Goal: Task Accomplishment & Management: Complete application form

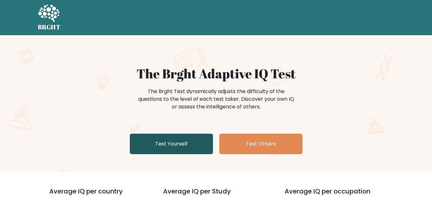
click at [161, 144] on link "Test Yourself" at bounding box center [171, 144] width 83 height 20
click at [171, 141] on link "Test Yourself" at bounding box center [171, 144] width 83 height 20
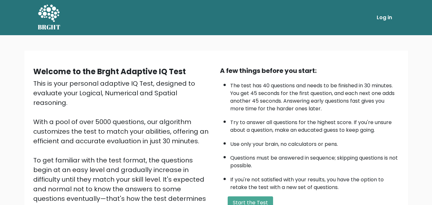
click at [386, 17] on link "Log in" at bounding box center [384, 17] width 20 height 13
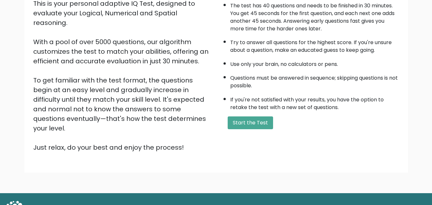
scroll to position [88, 0]
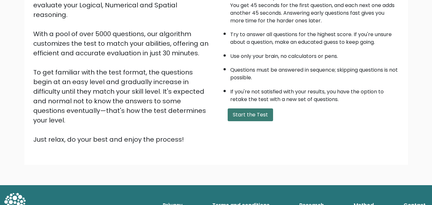
click at [243, 109] on button "Start the Test" at bounding box center [250, 114] width 45 height 13
click at [254, 112] on button "Start the Test" at bounding box center [250, 114] width 45 height 13
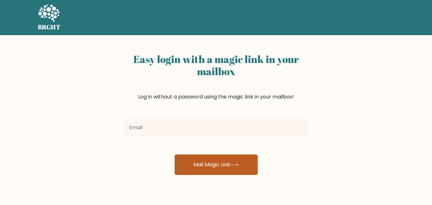
click at [221, 160] on button "Mail Magic Link" at bounding box center [216, 165] width 83 height 20
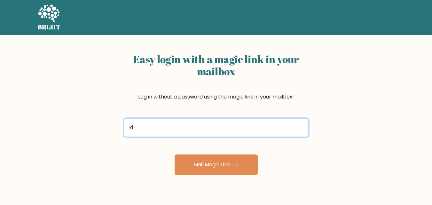
type input "kinzaawan241@gmail.com"
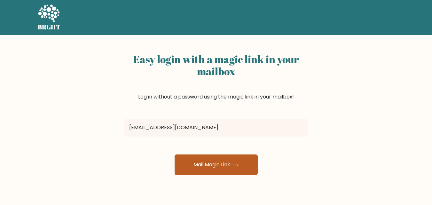
click at [199, 161] on button "Mail Magic Link" at bounding box center [216, 165] width 83 height 20
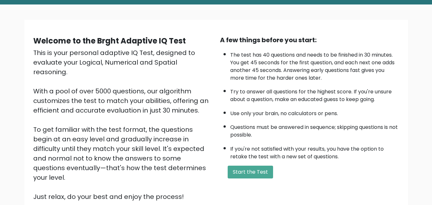
scroll to position [38, 0]
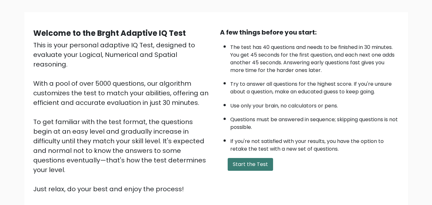
click at [239, 161] on button "Start the Test" at bounding box center [250, 164] width 45 height 13
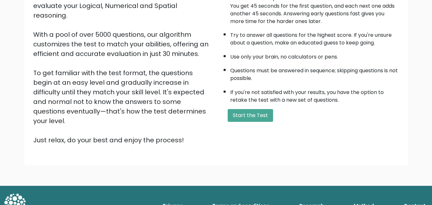
scroll to position [88, 0]
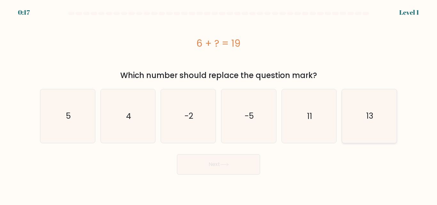
click at [357, 120] on icon "13" at bounding box center [369, 115] width 53 height 53
click at [219, 104] on input "f. 13" at bounding box center [219, 104] width 0 height 2
radio input "true"
click at [230, 162] on button "Next" at bounding box center [218, 164] width 83 height 20
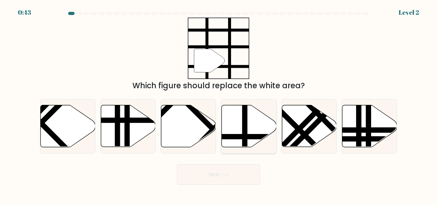
click at [238, 129] on icon at bounding box center [249, 126] width 55 height 42
click at [219, 104] on input "d." at bounding box center [219, 104] width 0 height 2
radio input "true"
click at [223, 169] on button "Next" at bounding box center [218, 174] width 83 height 20
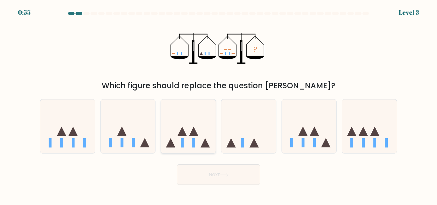
click at [193, 138] on icon at bounding box center [188, 126] width 55 height 45
click at [219, 104] on input "c." at bounding box center [219, 104] width 0 height 2
radio input "true"
click at [214, 174] on button "Next" at bounding box center [218, 174] width 83 height 20
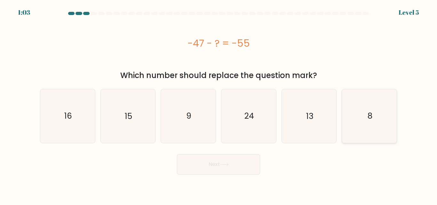
click at [361, 117] on icon "8" at bounding box center [369, 115] width 53 height 53
click at [219, 104] on input "f. 8" at bounding box center [219, 104] width 0 height 2
radio input "true"
click at [240, 171] on button "Next" at bounding box center [218, 164] width 83 height 20
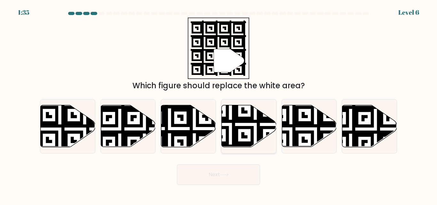
click at [246, 118] on icon at bounding box center [230, 149] width 99 height 99
click at [219, 104] on input "d." at bounding box center [219, 104] width 0 height 2
radio input "true"
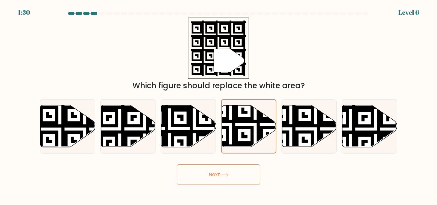
click at [233, 180] on button "Next" at bounding box center [218, 174] width 83 height 20
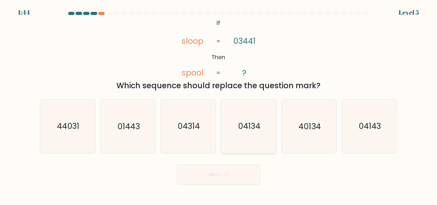
click at [252, 127] on text "04134" at bounding box center [249, 126] width 22 height 11
click at [219, 104] on input "d. 04134" at bounding box center [219, 104] width 0 height 2
radio input "true"
click at [230, 179] on button "Next" at bounding box center [218, 174] width 83 height 20
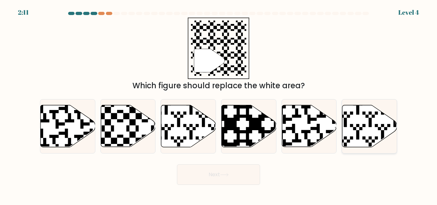
click at [360, 130] on icon at bounding box center [387, 149] width 99 height 99
click at [219, 104] on input "f." at bounding box center [219, 104] width 0 height 2
radio input "true"
click at [218, 177] on button "Next" at bounding box center [218, 174] width 83 height 20
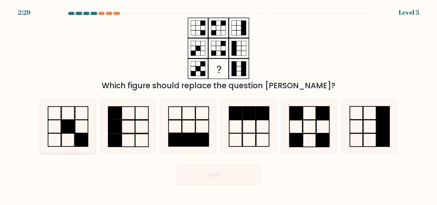
click at [80, 133] on rect at bounding box center [81, 126] width 13 height 13
click at [219, 104] on input "a." at bounding box center [219, 104] width 0 height 2
radio input "true"
click at [216, 173] on button "Next" at bounding box center [218, 174] width 83 height 20
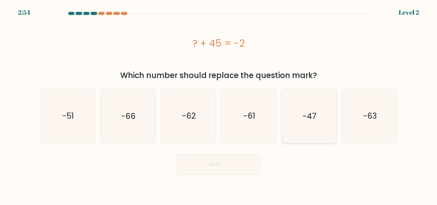
click at [301, 109] on icon "-47" at bounding box center [308, 115] width 53 height 53
click at [219, 104] on input "e. -47" at bounding box center [219, 104] width 0 height 2
radio input "true"
click at [209, 169] on button "Next" at bounding box center [218, 164] width 83 height 20
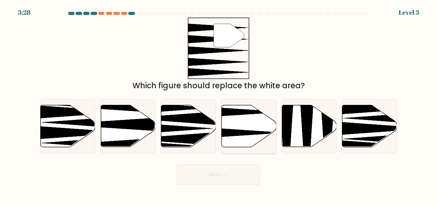
click at [256, 124] on icon at bounding box center [249, 126] width 55 height 42
click at [219, 104] on input "d." at bounding box center [219, 104] width 0 height 2
radio input "true"
click at [231, 174] on button "Next" at bounding box center [218, 174] width 83 height 20
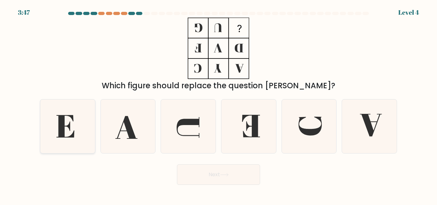
click at [67, 131] on icon at bounding box center [67, 126] width 53 height 53
click at [219, 104] on input "a." at bounding box center [219, 104] width 0 height 2
radio input "true"
click at [211, 170] on button "Next" at bounding box center [218, 174] width 83 height 20
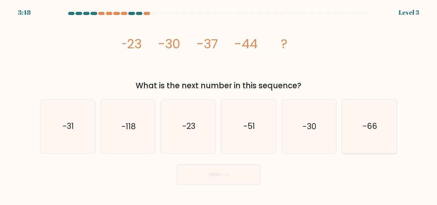
click at [365, 125] on text "-66" at bounding box center [370, 126] width 14 height 11
click at [219, 104] on input "f. -66" at bounding box center [219, 104] width 0 height 2
radio input "true"
click at [223, 175] on icon at bounding box center [224, 175] width 9 height 4
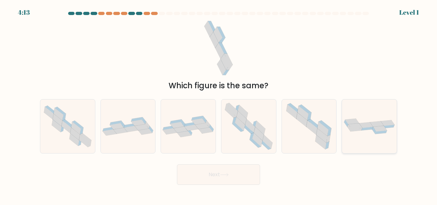
click at [359, 134] on icon at bounding box center [369, 126] width 55 height 17
click at [219, 104] on input "f." at bounding box center [219, 104] width 0 height 2
radio input "true"
click at [205, 173] on button "Next" at bounding box center [218, 174] width 83 height 20
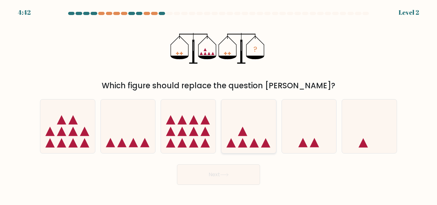
click at [245, 136] on icon at bounding box center [242, 131] width 9 height 9
click at [219, 104] on input "d." at bounding box center [219, 104] width 0 height 2
radio input "true"
click at [223, 181] on button "Next" at bounding box center [218, 174] width 83 height 20
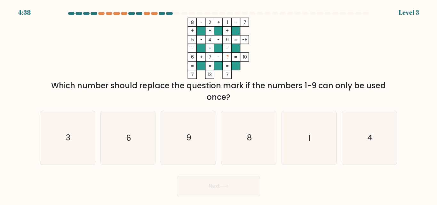
click at [222, 177] on button "Next" at bounding box center [218, 186] width 83 height 20
click at [74, 130] on icon "3" at bounding box center [67, 137] width 53 height 53
click at [219, 104] on input "a. 3" at bounding box center [219, 104] width 0 height 2
radio input "true"
click at [194, 188] on button "Next" at bounding box center [218, 186] width 83 height 20
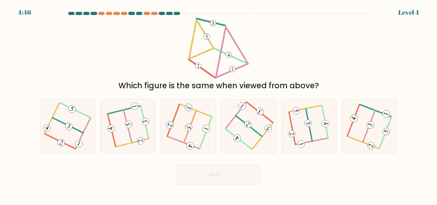
click at [165, 154] on form at bounding box center [218, 98] width 437 height 173
click at [301, 123] on icon at bounding box center [309, 126] width 41 height 43
click at [219, 104] on input "e." at bounding box center [219, 104] width 0 height 2
radio input "true"
click at [236, 175] on button "Next" at bounding box center [218, 174] width 83 height 20
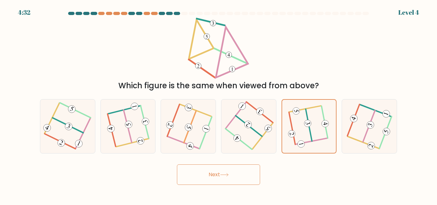
click at [236, 175] on button "Next" at bounding box center [218, 174] width 83 height 20
click at [211, 173] on button "Next" at bounding box center [218, 174] width 83 height 20
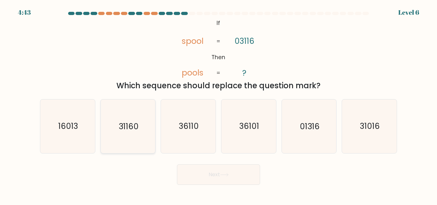
click at [134, 123] on text "31160" at bounding box center [129, 126] width 20 height 11
click at [219, 104] on input "b. 31160" at bounding box center [219, 104] width 0 height 2
radio input "true"
click at [204, 175] on button "Next" at bounding box center [218, 174] width 83 height 20
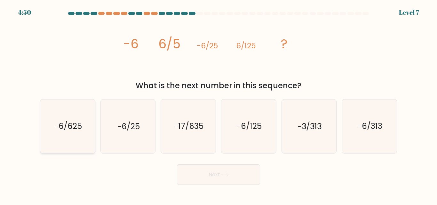
click at [77, 127] on text "-6/625" at bounding box center [68, 126] width 28 height 11
click at [219, 104] on input "a. -6/625" at bounding box center [219, 104] width 0 height 2
radio input "true"
click at [218, 178] on button "Next" at bounding box center [218, 174] width 83 height 20
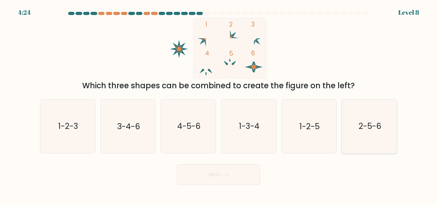
click at [376, 127] on text "2-5-6" at bounding box center [370, 126] width 23 height 11
click at [219, 104] on input "f. 2-5-6" at bounding box center [219, 104] width 0 height 2
radio input "true"
click at [220, 174] on button "Next" at bounding box center [218, 174] width 83 height 20
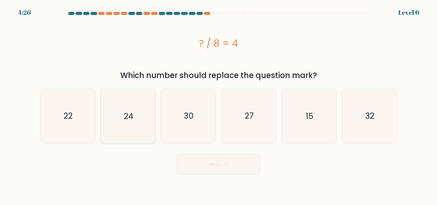
click at [136, 111] on icon "24" at bounding box center [127, 115] width 53 height 53
click at [219, 104] on input "b. 24" at bounding box center [219, 104] width 0 height 2
radio input "true"
click at [215, 166] on button "Next" at bounding box center [218, 164] width 83 height 20
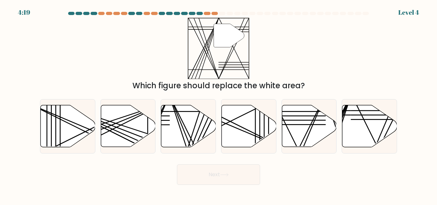
click at [216, 164] on div "Next" at bounding box center [218, 173] width 365 height 24
click at [362, 127] on icon at bounding box center [369, 126] width 55 height 42
click at [219, 104] on input "f." at bounding box center [219, 104] width 0 height 2
radio input "true"
click at [233, 176] on button "Next" at bounding box center [218, 174] width 83 height 20
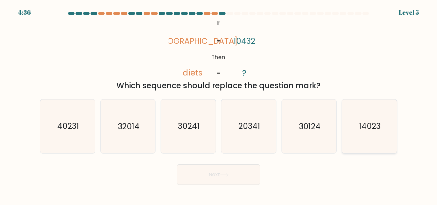
click at [357, 116] on icon "14023" at bounding box center [369, 126] width 53 height 53
click at [219, 104] on input "f. 14023" at bounding box center [219, 104] width 0 height 2
radio input "true"
click at [226, 174] on icon at bounding box center [224, 175] width 9 height 4
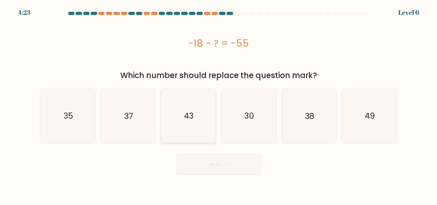
click at [201, 124] on icon "43" at bounding box center [188, 115] width 53 height 53
click at [219, 104] on input "c. 43" at bounding box center [219, 104] width 0 height 2
radio input "true"
click at [216, 162] on button "Next" at bounding box center [218, 164] width 83 height 20
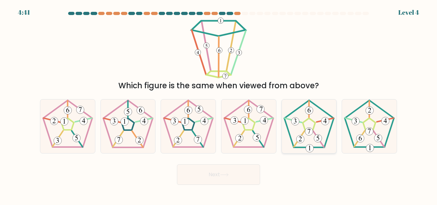
click at [316, 127] on icon at bounding box center [308, 126] width 53 height 53
click at [219, 104] on input "e." at bounding box center [219, 104] width 0 height 2
radio input "true"
click at [244, 168] on button "Next" at bounding box center [218, 174] width 83 height 20
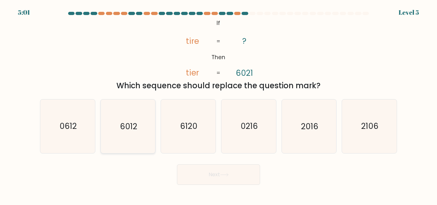
click at [131, 122] on text "6012" at bounding box center [128, 126] width 17 height 11
click at [219, 104] on input "b. 6012" at bounding box center [219, 104] width 0 height 2
radio input "true"
click at [204, 184] on button "Next" at bounding box center [218, 174] width 83 height 20
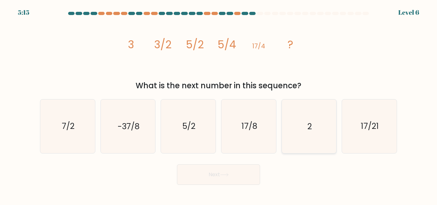
click at [307, 120] on icon "2" at bounding box center [308, 126] width 53 height 53
click at [219, 104] on input "e. 2" at bounding box center [219, 104] width 0 height 2
radio input "true"
click at [229, 173] on icon at bounding box center [224, 175] width 9 height 4
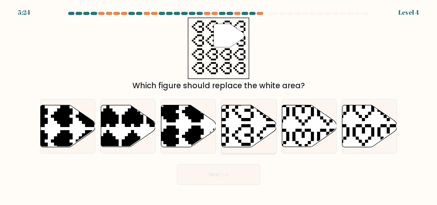
click at [238, 113] on icon at bounding box center [230, 148] width 96 height 96
click at [219, 104] on input "d." at bounding box center [219, 104] width 0 height 2
radio input "true"
click at [218, 173] on button "Next" at bounding box center [218, 174] width 83 height 20
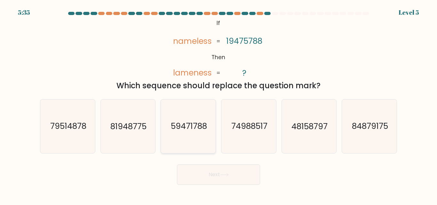
click at [192, 126] on text "59471788" at bounding box center [189, 126] width 36 height 11
click at [219, 104] on input "c. 59471788" at bounding box center [219, 104] width 0 height 2
radio input "true"
click at [212, 171] on button "Next" at bounding box center [218, 174] width 83 height 20
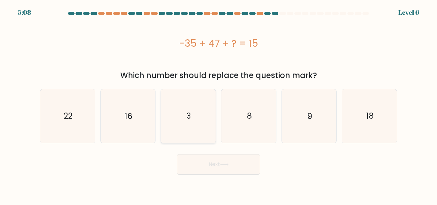
click at [191, 128] on icon "3" at bounding box center [188, 115] width 53 height 53
click at [219, 104] on input "c. 3" at bounding box center [219, 104] width 0 height 2
radio input "true"
click at [234, 169] on button "Next" at bounding box center [218, 164] width 83 height 20
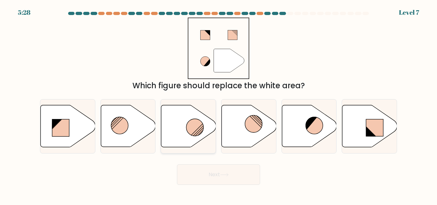
click at [197, 125] on circle at bounding box center [194, 127] width 17 height 17
click at [219, 104] on input "c." at bounding box center [219, 104] width 0 height 2
radio input "true"
click at [215, 169] on button "Next" at bounding box center [218, 174] width 83 height 20
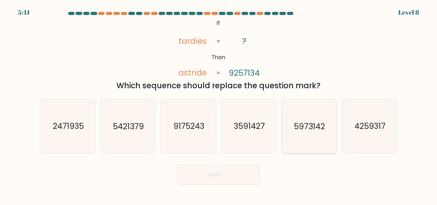
click at [303, 126] on text "5973142" at bounding box center [309, 126] width 31 height 11
click at [219, 104] on input "e. 5973142" at bounding box center [219, 104] width 0 height 2
radio input "true"
click at [243, 169] on button "Next" at bounding box center [218, 174] width 83 height 20
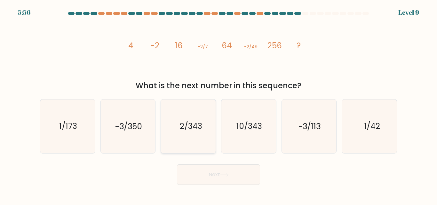
click at [191, 125] on text "-2/343" at bounding box center [189, 126] width 27 height 11
click at [219, 104] on input "c. -2/343" at bounding box center [219, 104] width 0 height 2
radio input "true"
click at [207, 172] on button "Next" at bounding box center [218, 174] width 83 height 20
drag, startPoint x: 193, startPoint y: 188, endPoint x: 207, endPoint y: 173, distance: 20.6
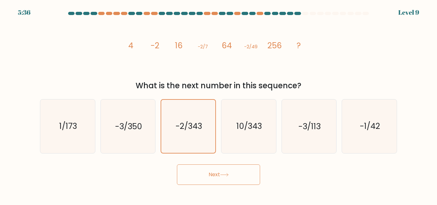
click at [207, 173] on body "5:36 Level 9" at bounding box center [218, 102] width 437 height 205
click at [207, 173] on button "Next" at bounding box center [218, 174] width 83 height 20
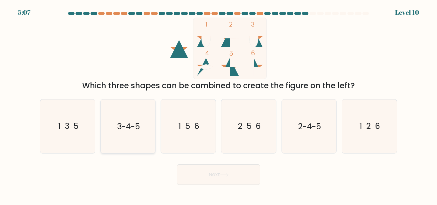
click at [129, 120] on icon "3-4-5" at bounding box center [127, 126] width 53 height 53
click at [219, 104] on input "b. 3-4-5" at bounding box center [219, 104] width 0 height 2
radio input "true"
click at [203, 180] on button "Next" at bounding box center [218, 174] width 83 height 20
click at [218, 169] on button "Next" at bounding box center [218, 174] width 83 height 20
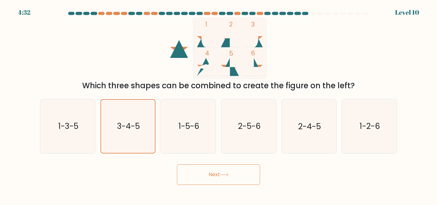
click at [218, 173] on button "Next" at bounding box center [218, 174] width 83 height 20
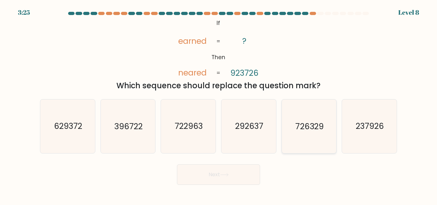
click at [310, 118] on icon "726329" at bounding box center [308, 126] width 53 height 53
click at [219, 104] on input "e. 726329" at bounding box center [219, 104] width 0 height 2
radio input "true"
click at [217, 172] on button "Next" at bounding box center [218, 174] width 83 height 20
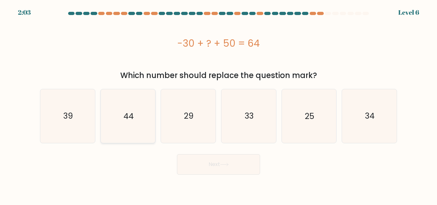
click at [134, 124] on icon "44" at bounding box center [127, 115] width 53 height 53
click at [219, 104] on input "b. 44" at bounding box center [219, 104] width 0 height 2
radio input "true"
click at [243, 161] on button "Next" at bounding box center [218, 164] width 83 height 20
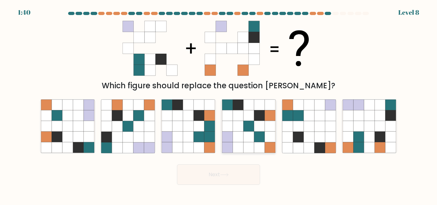
click at [251, 141] on icon at bounding box center [249, 137] width 11 height 11
click at [219, 104] on input "d." at bounding box center [219, 104] width 0 height 2
radio input "true"
click at [244, 180] on button "Next" at bounding box center [218, 174] width 83 height 20
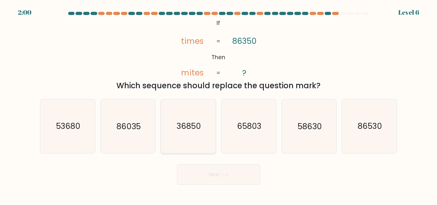
click at [188, 122] on text "36850" at bounding box center [189, 126] width 24 height 11
click at [219, 104] on input "c. 36850" at bounding box center [219, 104] width 0 height 2
radio input "true"
click at [193, 178] on button "Next" at bounding box center [218, 174] width 83 height 20
click at [204, 176] on button "Next" at bounding box center [218, 174] width 83 height 20
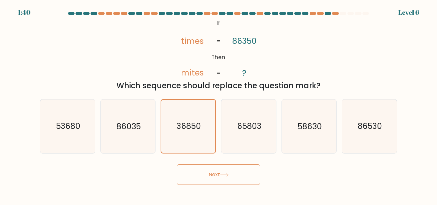
click at [229, 177] on button "Next" at bounding box center [218, 174] width 83 height 20
click at [227, 171] on button "Next" at bounding box center [218, 174] width 83 height 20
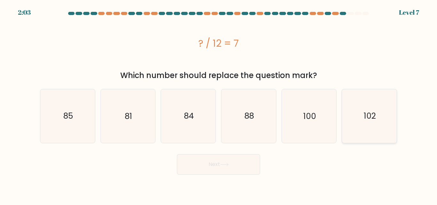
click at [364, 116] on icon "102" at bounding box center [369, 115] width 53 height 53
click at [219, 104] on input "f. 102" at bounding box center [219, 104] width 0 height 2
radio input "true"
click at [235, 163] on button "Next" at bounding box center [218, 164] width 83 height 20
click at [208, 158] on button "Next" at bounding box center [218, 164] width 83 height 20
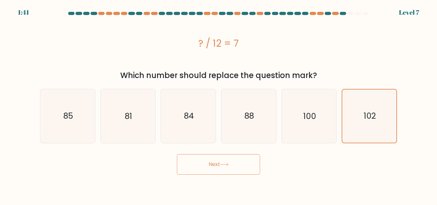
click at [208, 157] on button "Next" at bounding box center [218, 164] width 83 height 20
click at [221, 165] on button "Next" at bounding box center [218, 164] width 83 height 20
click at [221, 164] on button "Next" at bounding box center [218, 164] width 83 height 20
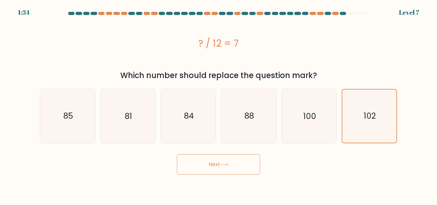
click at [221, 164] on button "Next" at bounding box center [218, 164] width 83 height 20
click at [130, 118] on text "81" at bounding box center [128, 115] width 7 height 11
click at [219, 104] on input "b. 81" at bounding box center [219, 104] width 0 height 2
radio input "true"
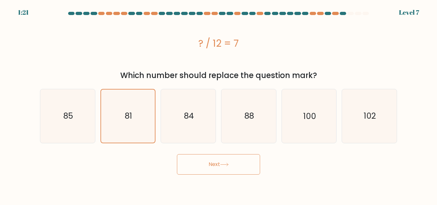
click at [227, 164] on icon at bounding box center [224, 165] width 9 height 4
click at [206, 164] on button "Next" at bounding box center [218, 164] width 83 height 20
click at [213, 164] on button "Next" at bounding box center [218, 164] width 83 height 20
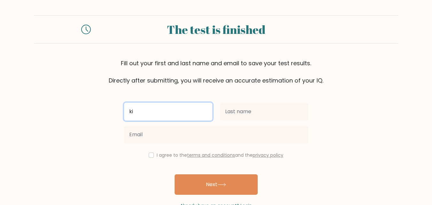
type input "k"
click at [141, 111] on input "text" at bounding box center [168, 112] width 88 height 18
type input "Kinza"
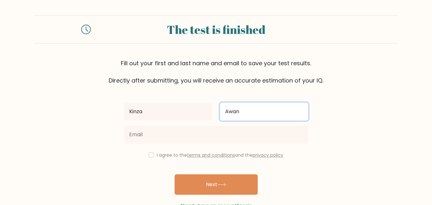
type input "Awan"
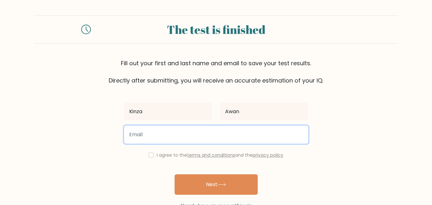
click at [143, 132] on input "email" at bounding box center [216, 135] width 184 height 18
type input "kinzaawan241@gmail.com"
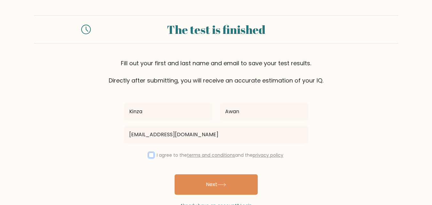
click at [150, 156] on input "checkbox" at bounding box center [151, 155] width 5 height 5
checkbox input "true"
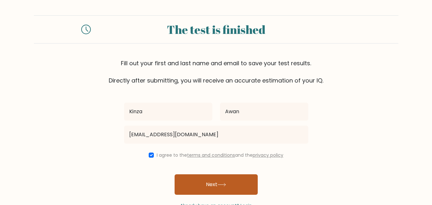
click at [212, 179] on button "Next" at bounding box center [216, 184] width 83 height 20
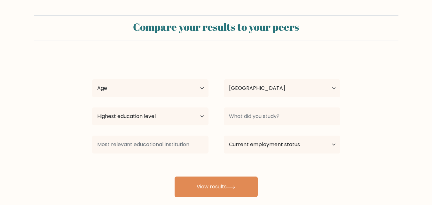
select select "PK"
click at [201, 89] on select "Age Under 18 years old 18-24 years old 25-34 years old 35-44 years old 45-54 ye…" at bounding box center [150, 88] width 116 height 18
select select "25_34"
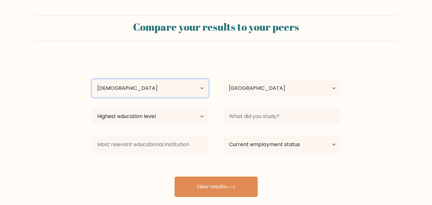
click at [92, 79] on select "Age Under 18 years old 18-24 years old 25-34 years old 35-44 years old 45-54 ye…" at bounding box center [150, 88] width 116 height 18
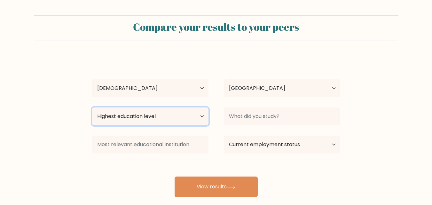
click at [204, 116] on select "Highest education level No schooling Primary Lower Secondary Upper Secondary Oc…" at bounding box center [150, 117] width 116 height 18
select select "upper_secondary"
click at [92, 108] on select "Highest education level No schooling Primary Lower Secondary Upper Secondary Oc…" at bounding box center [150, 117] width 116 height 18
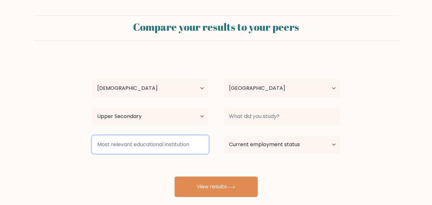
click at [184, 146] on input at bounding box center [150, 145] width 116 height 18
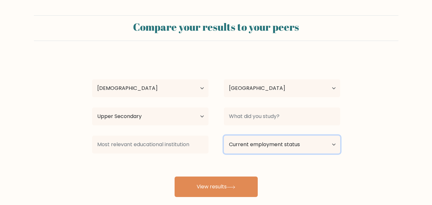
click at [333, 144] on select "Current employment status Employed Student Retired Other / prefer not to answer" at bounding box center [282, 145] width 116 height 18
select select "other"
click at [224, 136] on select "Current employment status Employed Student Retired Other / prefer not to answer" at bounding box center [282, 145] width 116 height 18
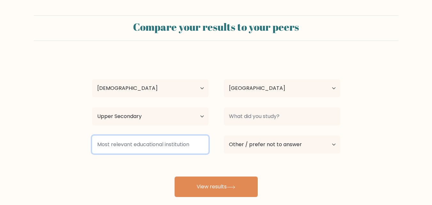
click at [160, 143] on input at bounding box center [150, 145] width 116 height 18
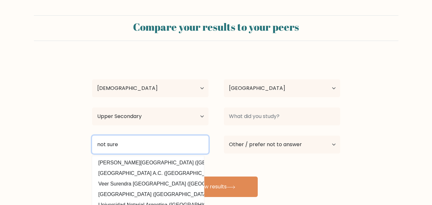
click at [157, 142] on input "not sure" at bounding box center [150, 145] width 116 height 18
type input "n"
click at [95, 144] on input "karkhana girls college" at bounding box center [150, 145] width 116 height 18
click at [177, 144] on input "government girls karkhana girls college" at bounding box center [150, 145] width 116 height 18
type input "government girls karkhana college"
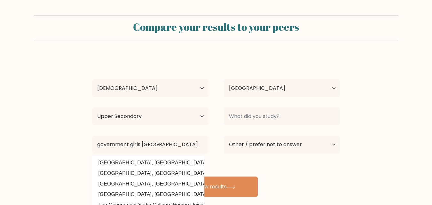
click at [215, 158] on div "Kinza Awan Age Under 18 years old 18-24 years old 25-34 years old 35-44 years o…" at bounding box center [216, 126] width 256 height 141
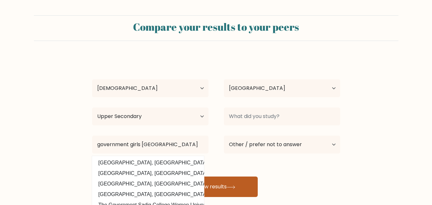
click at [219, 184] on button "View results" at bounding box center [216, 187] width 83 height 20
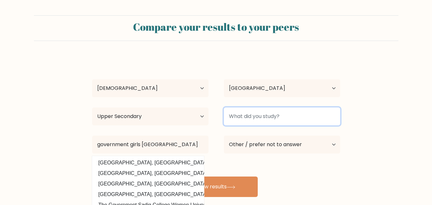
click at [246, 116] on input at bounding box center [282, 117] width 116 height 18
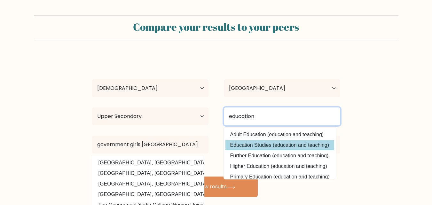
type input "education"
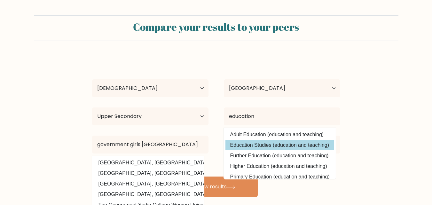
click at [273, 141] on div "Kinza Awan Age Under 18 years old 18-24 years old 25-34 years old 35-44 years o…" at bounding box center [216, 126] width 256 height 141
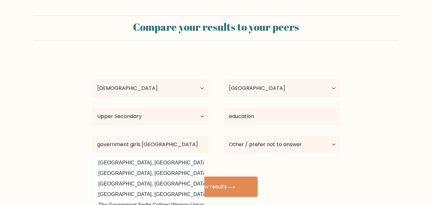
click at [289, 178] on div "Kinza Awan Age Under 18 years old 18-24 years old 25-34 years old 35-44 years o…" at bounding box center [216, 126] width 256 height 141
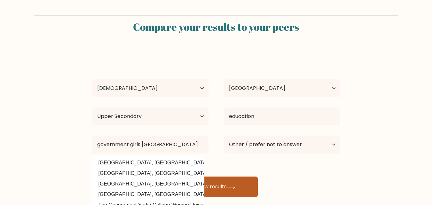
click at [231, 183] on button "View results" at bounding box center [216, 187] width 83 height 20
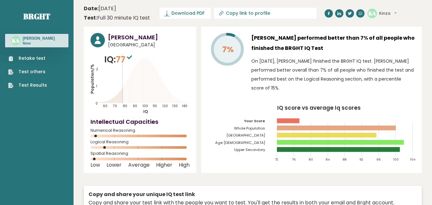
click at [38, 71] on link "Test others" at bounding box center [27, 71] width 39 height 7
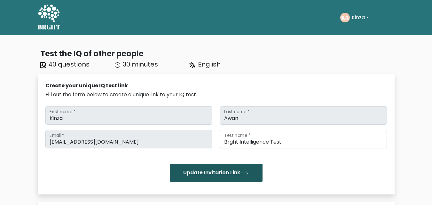
click at [196, 176] on button "Update Invitation Link" at bounding box center [216, 173] width 93 height 18
click at [209, 172] on button "Update Invitation Link" at bounding box center [216, 173] width 93 height 18
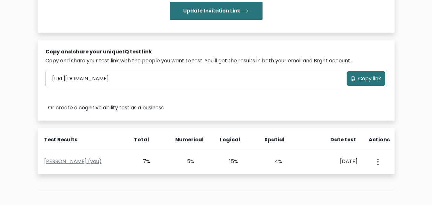
scroll to position [166, 0]
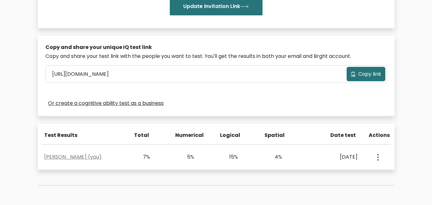
click at [370, 75] on span "Copy link" at bounding box center [369, 74] width 23 height 8
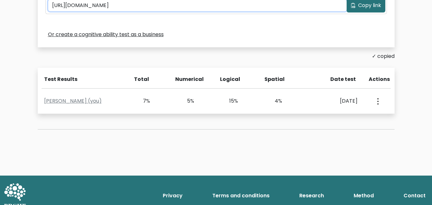
scroll to position [243, 0]
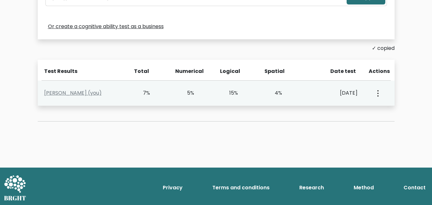
click at [377, 92] on button "button" at bounding box center [377, 93] width 5 height 20
click at [391, 114] on link "View Profile" at bounding box center [400, 112] width 51 height 10
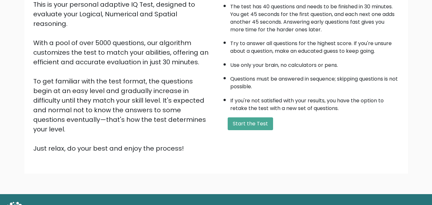
scroll to position [88, 0]
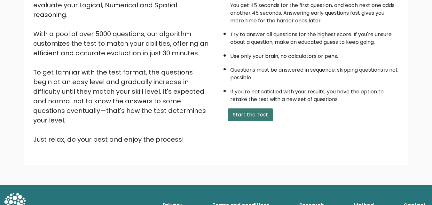
click at [249, 116] on button "Start the Test" at bounding box center [250, 114] width 45 height 13
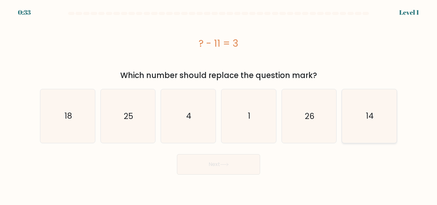
click at [365, 115] on icon "14" at bounding box center [369, 115] width 53 height 53
click at [219, 104] on input "f. 14" at bounding box center [219, 104] width 0 height 2
radio input "true"
click at [229, 166] on icon at bounding box center [224, 165] width 9 height 4
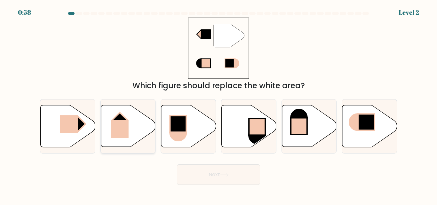
click at [142, 127] on icon at bounding box center [128, 126] width 55 height 42
click at [219, 104] on input "b." at bounding box center [219, 104] width 0 height 2
radio input "true"
click at [226, 178] on button "Next" at bounding box center [218, 174] width 83 height 20
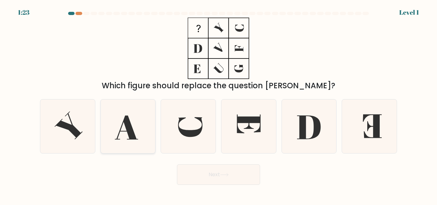
click at [125, 120] on icon at bounding box center [126, 128] width 23 height 24
click at [219, 104] on input "b." at bounding box center [219, 104] width 0 height 2
radio input "true"
click at [208, 172] on button "Next" at bounding box center [218, 174] width 83 height 20
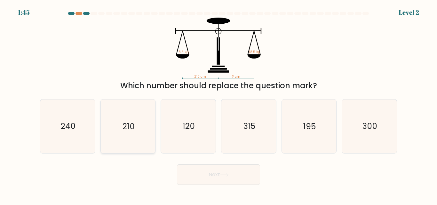
click at [142, 134] on icon "210" at bounding box center [127, 126] width 53 height 53
click at [219, 104] on input "b. 210" at bounding box center [219, 104] width 0 height 2
radio input "true"
click at [209, 177] on button "Next" at bounding box center [218, 174] width 83 height 20
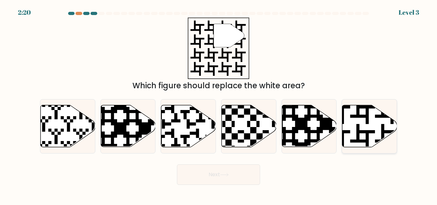
click at [370, 122] on icon at bounding box center [369, 126] width 55 height 42
click at [219, 104] on input "f." at bounding box center [219, 104] width 0 height 2
radio input "true"
click at [212, 170] on button "Next" at bounding box center [218, 174] width 83 height 20
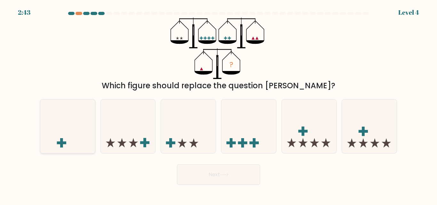
click at [74, 117] on icon at bounding box center [67, 126] width 55 height 45
click at [219, 104] on input "a." at bounding box center [219, 104] width 0 height 2
radio input "true"
click at [222, 179] on button "Next" at bounding box center [218, 174] width 83 height 20
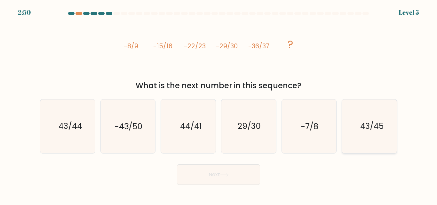
click at [358, 127] on text "-43/45" at bounding box center [370, 126] width 28 height 11
click at [219, 104] on input "f. -43/45" at bounding box center [219, 104] width 0 height 2
radio input "true"
click at [246, 173] on button "Next" at bounding box center [218, 174] width 83 height 20
click at [234, 171] on button "Next" at bounding box center [218, 174] width 83 height 20
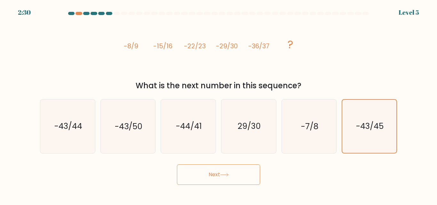
click at [210, 171] on button "Next" at bounding box center [218, 174] width 83 height 20
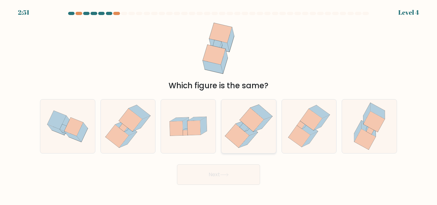
click at [244, 137] on icon at bounding box center [237, 136] width 24 height 24
click at [219, 104] on input "d." at bounding box center [219, 104] width 0 height 2
radio input "true"
click at [216, 174] on button "Next" at bounding box center [218, 174] width 83 height 20
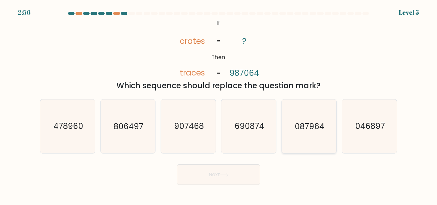
click at [301, 123] on text "087964" at bounding box center [310, 126] width 30 height 11
click at [219, 104] on input "e. 087964" at bounding box center [219, 104] width 0 height 2
radio input "true"
click at [228, 178] on button "Next" at bounding box center [218, 174] width 83 height 20
click at [220, 169] on button "Next" at bounding box center [218, 174] width 83 height 20
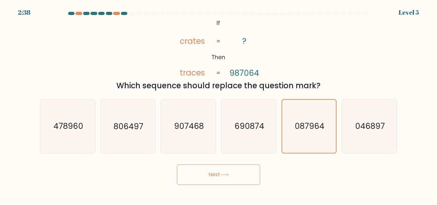
click at [220, 172] on button "Next" at bounding box center [218, 174] width 83 height 20
click at [217, 172] on button "Next" at bounding box center [218, 174] width 83 height 20
click at [212, 171] on button "Next" at bounding box center [218, 174] width 83 height 20
click at [212, 170] on button "Next" at bounding box center [218, 174] width 83 height 20
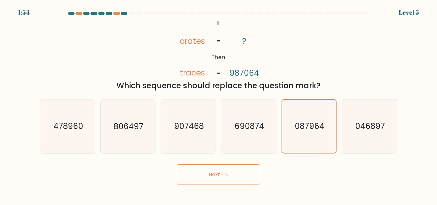
click at [212, 170] on button "Next" at bounding box center [218, 174] width 83 height 20
click at [215, 172] on button "Next" at bounding box center [218, 174] width 83 height 20
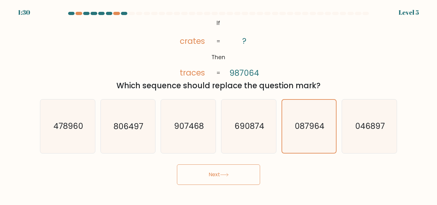
click at [214, 171] on button "Next" at bounding box center [218, 174] width 83 height 20
click at [214, 170] on button "Next" at bounding box center [218, 174] width 83 height 20
